Goal: Obtain resource: Obtain resource

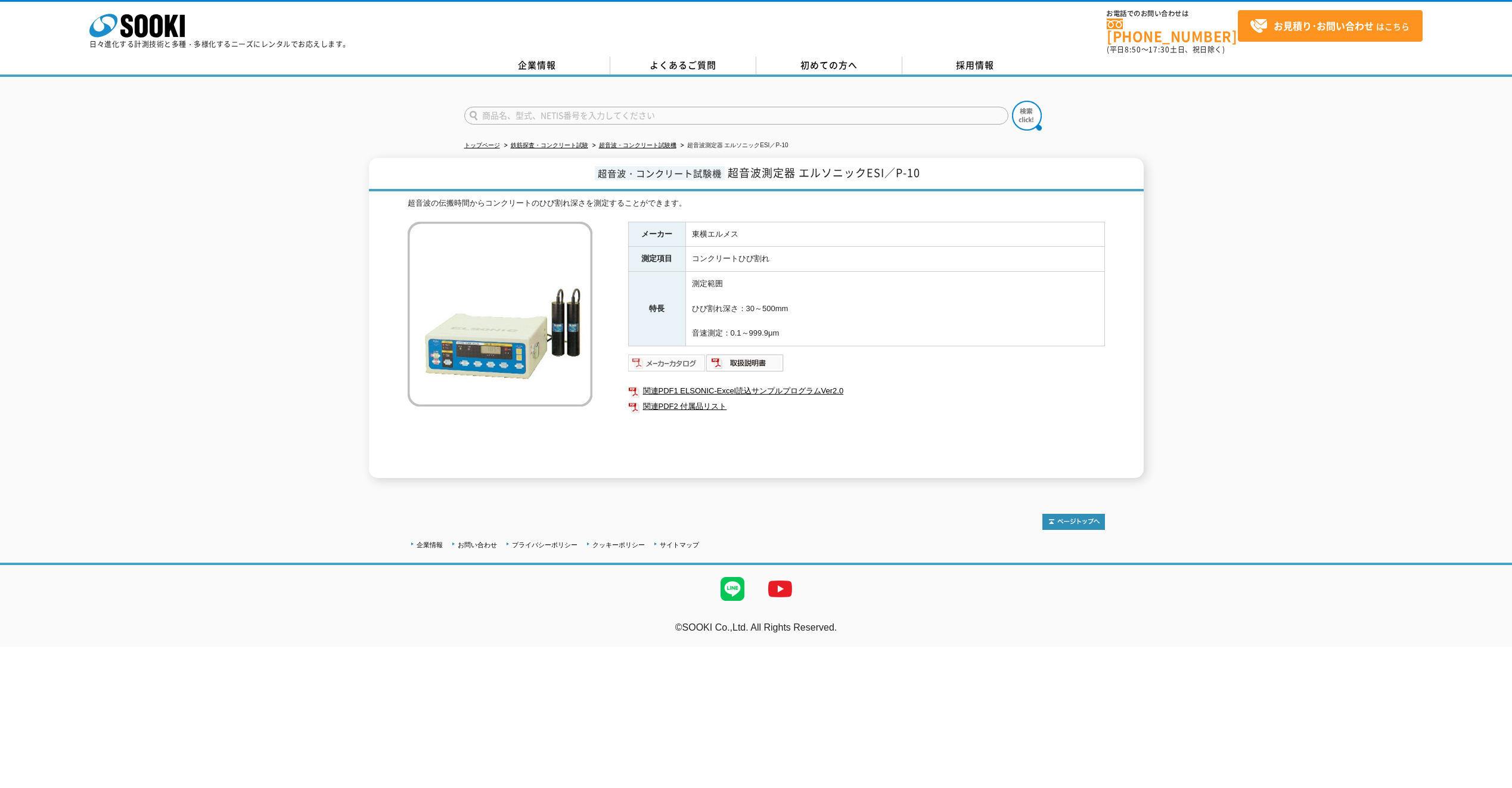
click at [668, 353] on img at bounding box center [667, 363] width 78 height 19
click at [762, 357] on img at bounding box center [745, 363] width 78 height 19
click at [642, 142] on link "超音波・コンクリート試験機" at bounding box center [638, 145] width 78 height 7
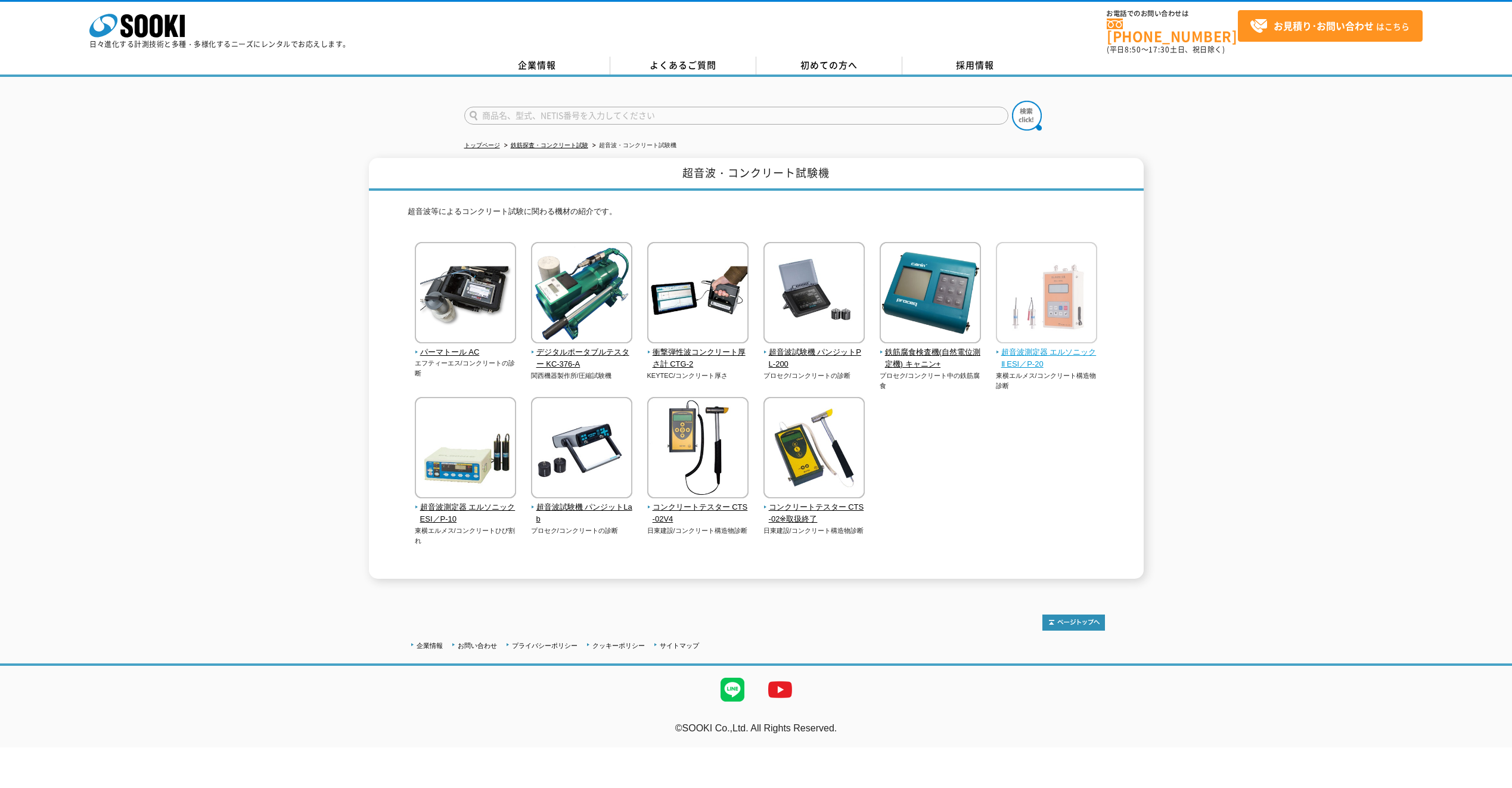
click at [1031, 354] on span "超音波測定器 エルソニックⅡ ESI／P-20" at bounding box center [1047, 359] width 102 height 25
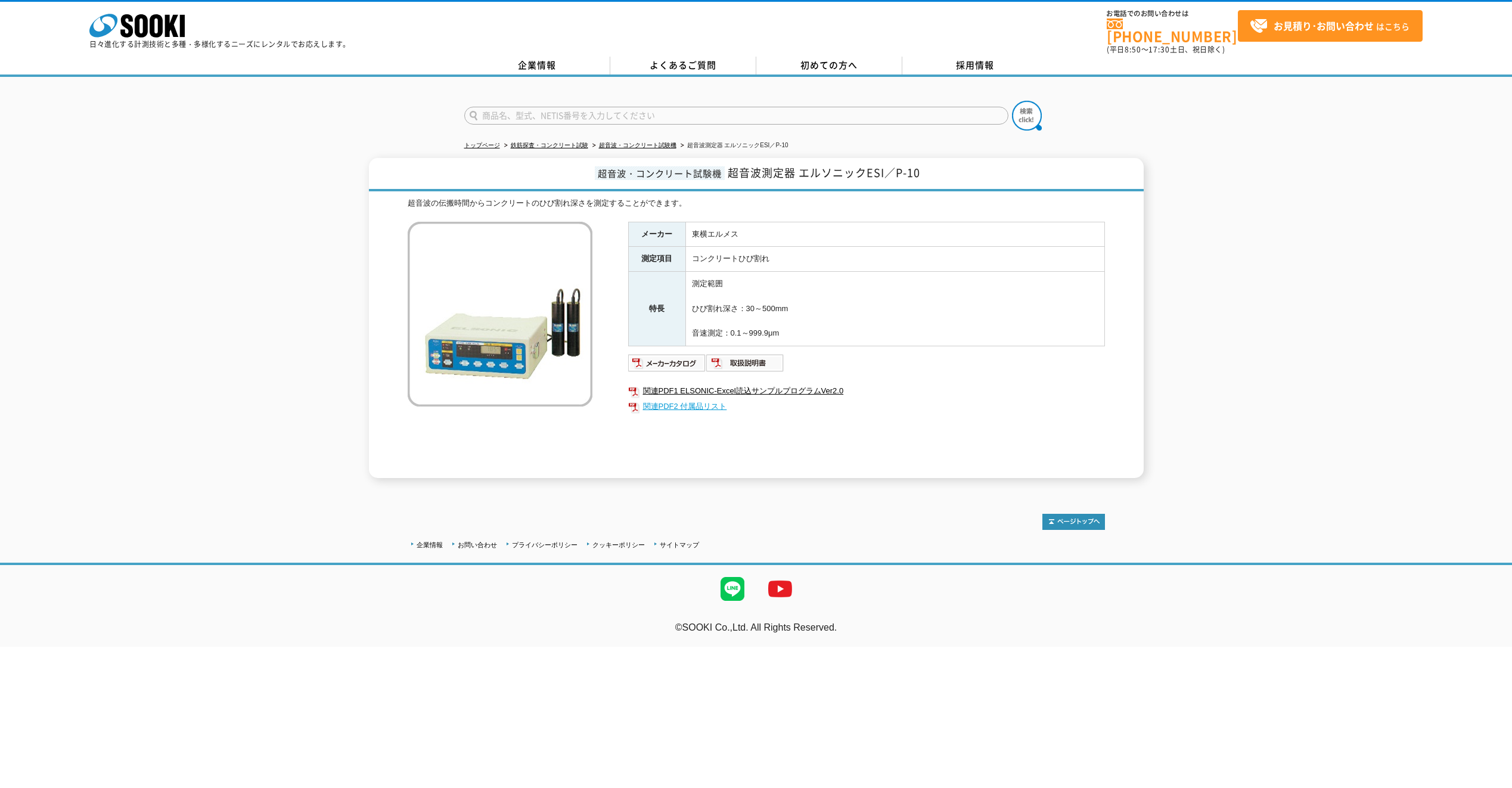
click at [691, 403] on link "関連PDF2 付属品リスト" at bounding box center [866, 406] width 477 height 16
